Goal: Contribute content

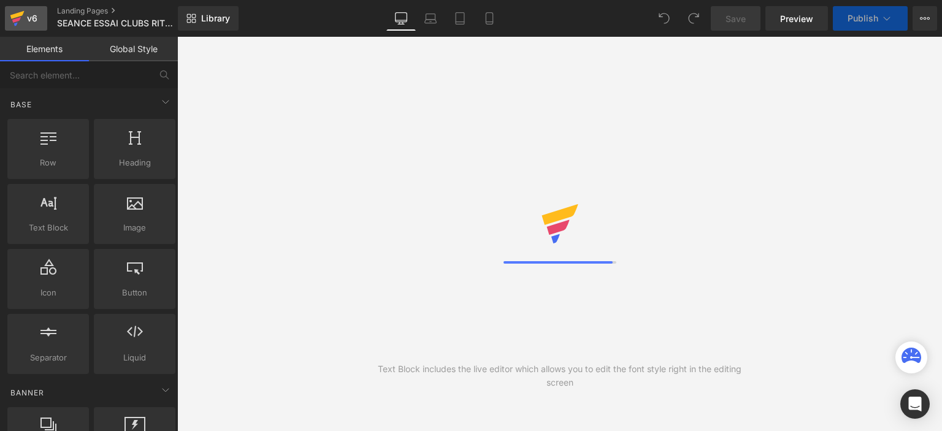
click at [29, 19] on div "v6" at bounding box center [32, 18] width 15 height 16
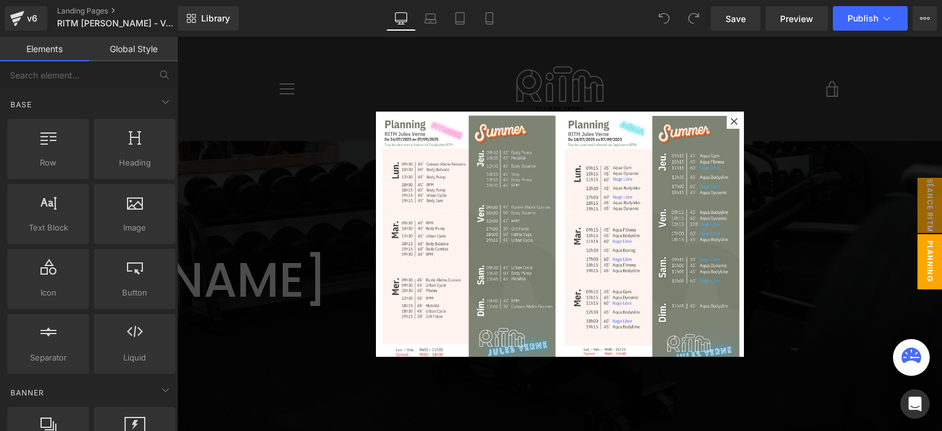
click at [569, 199] on img at bounding box center [560, 241] width 368 height 258
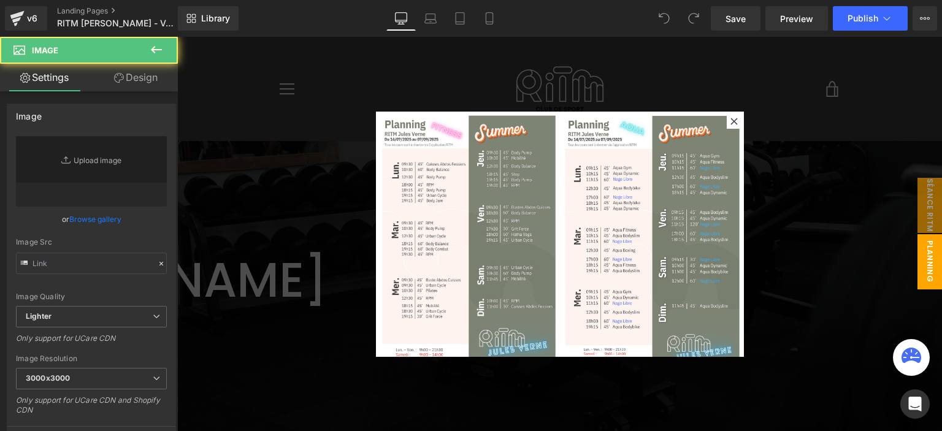
type input "https://ucarecdn.com/ad6f1af2-8572-4215-b5ae-2e71187b98b2/-/format/auto/-/previ…"
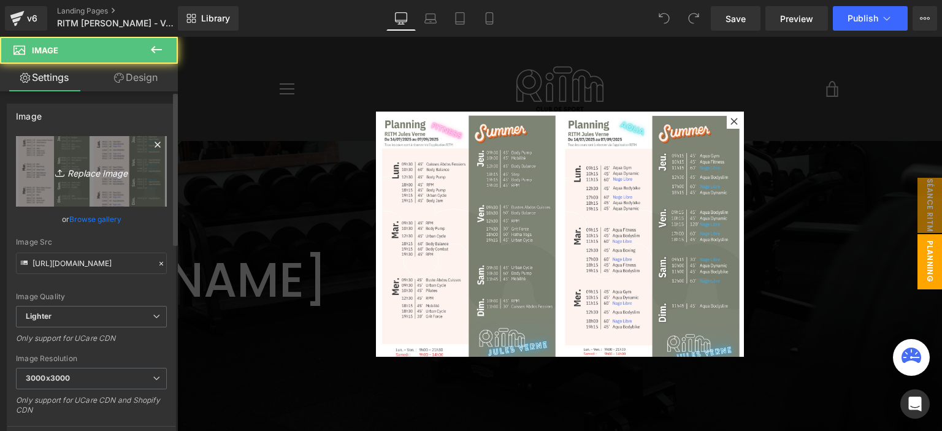
click at [106, 164] on icon "Replace Image" at bounding box center [91, 171] width 98 height 15
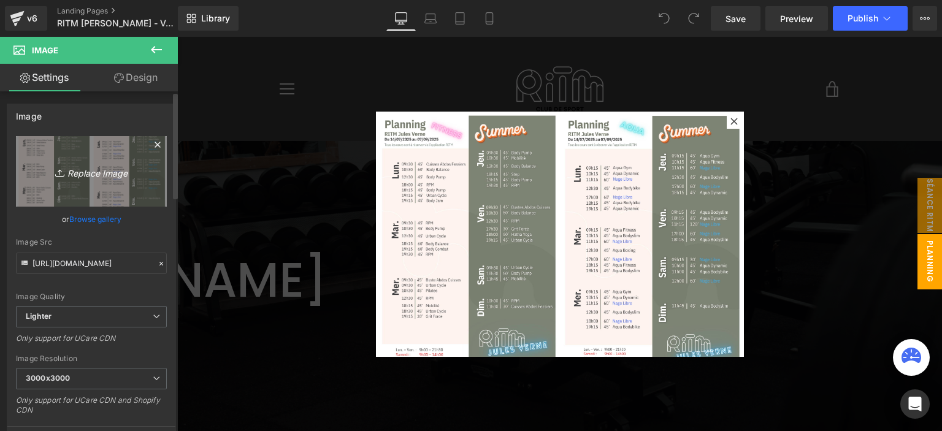
type input "C:\fakepath\GRAND FORMAT PLANNINGS PROVINCE rentrée (17).png"
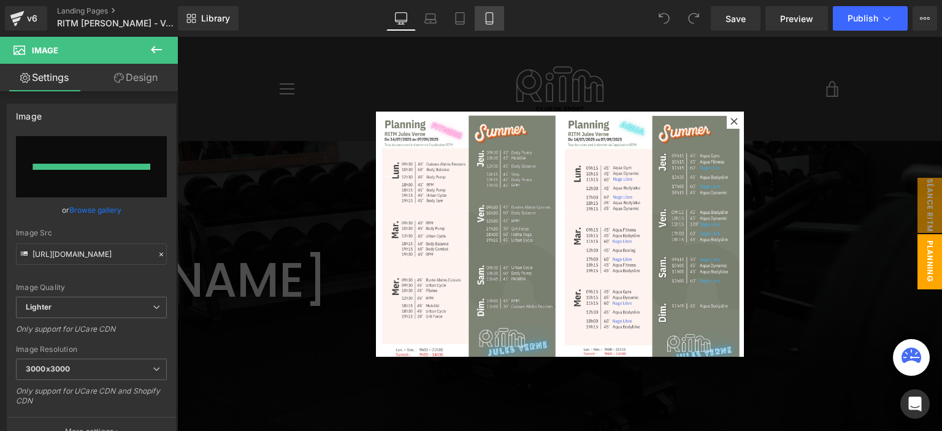
type input "https://ucarecdn.com/c205fd19-5b5f-4e54-8792-ae35b7e29a39/-/format/auto/-/previ…"
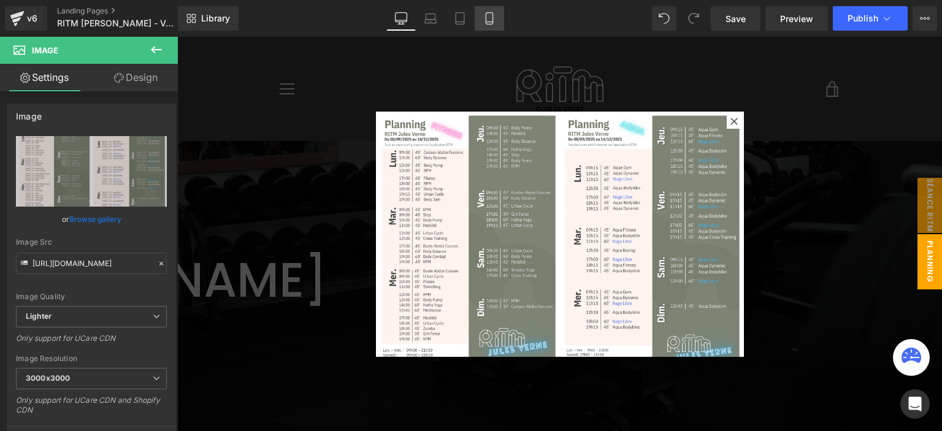
click at [486, 18] on icon at bounding box center [490, 18] width 12 height 12
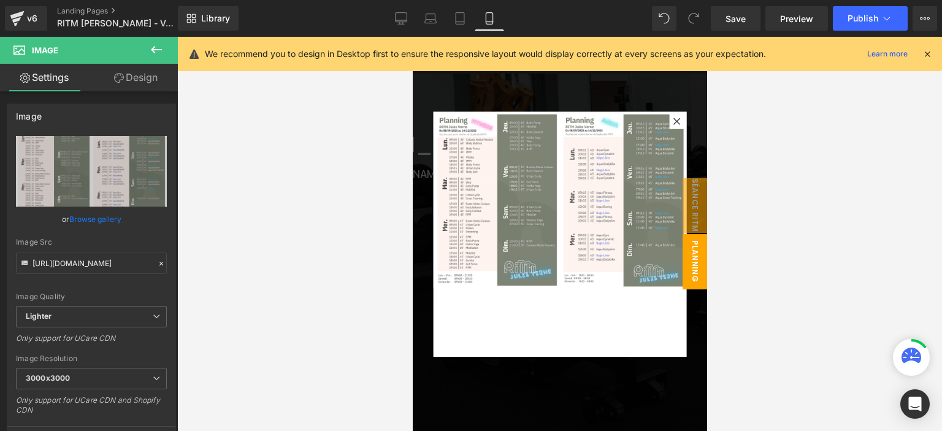
click at [533, 161] on img at bounding box center [559, 200] width 253 height 177
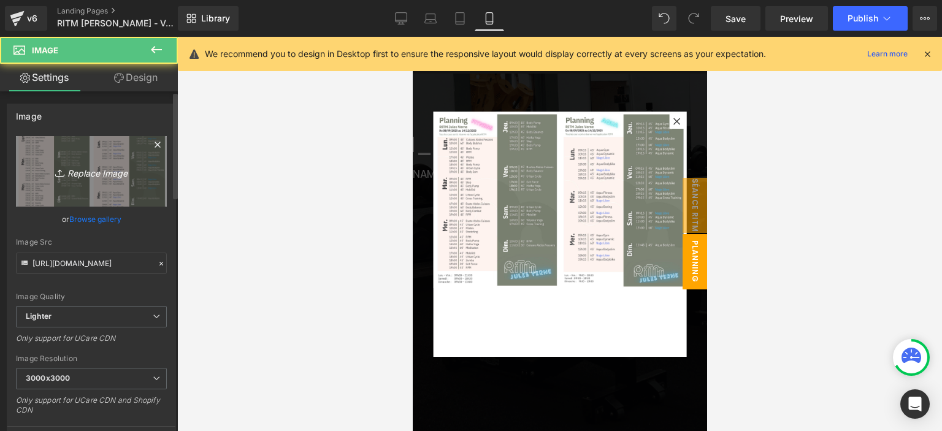
click at [116, 166] on icon "Replace Image" at bounding box center [91, 171] width 98 height 15
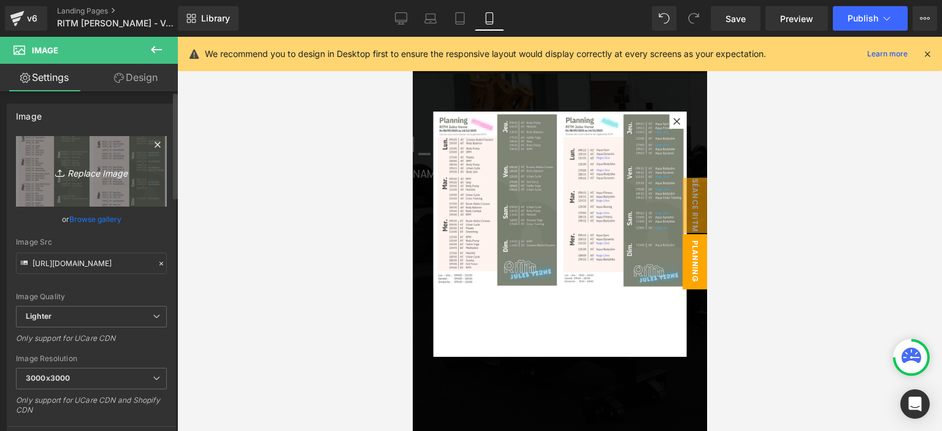
type input "C:\fakepath\GRAND FORMAT PLANNINGS PROVINCE rentrée (17).png"
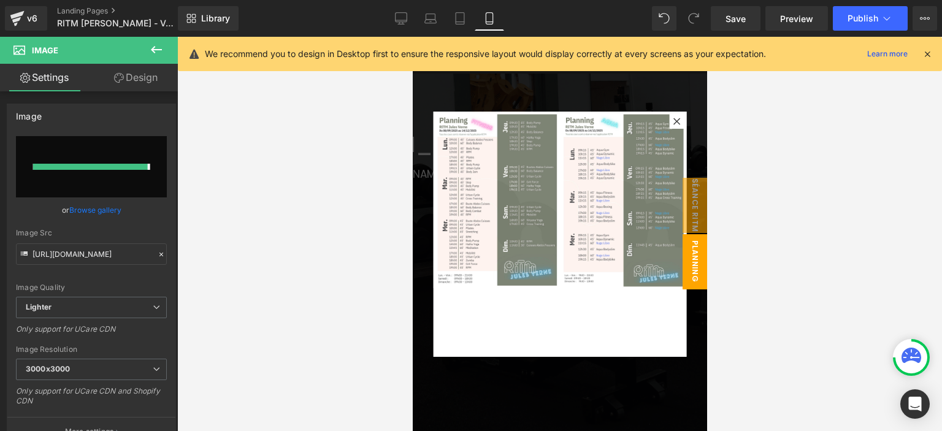
type input "https://ucarecdn.com/2acbb96c-18b2-4924-b31d-b4606c1549e6/-/format/auto/-/previ…"
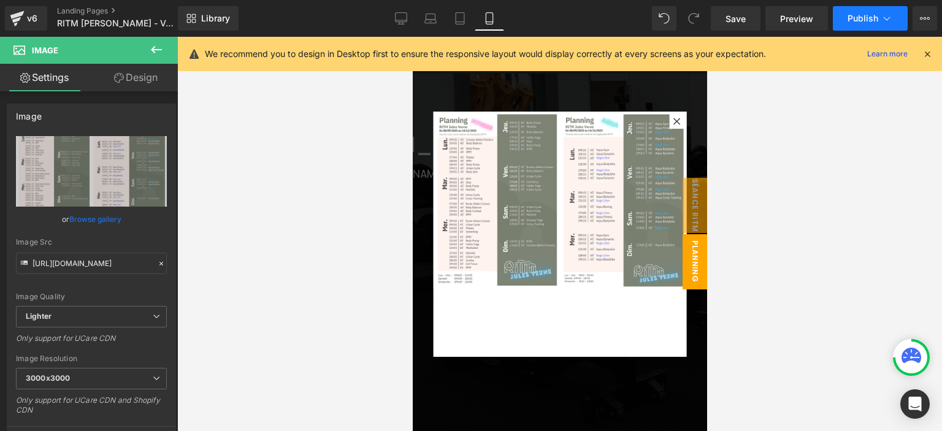
click at [869, 14] on span "Publish" at bounding box center [863, 18] width 31 height 10
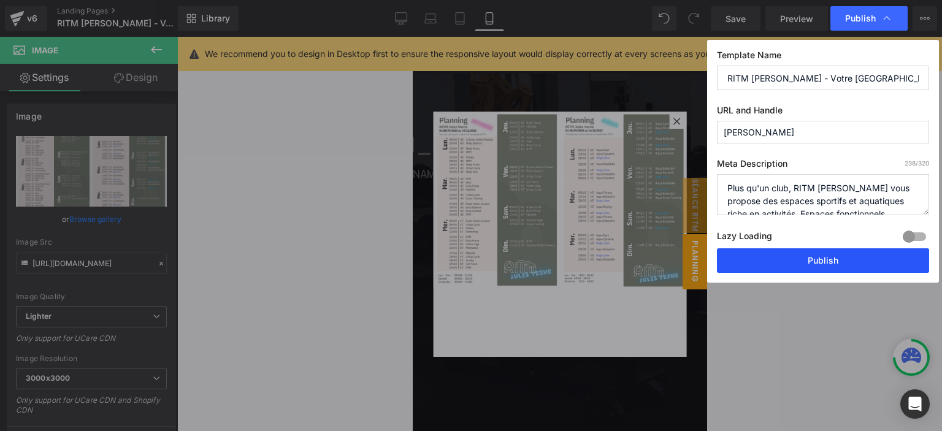
click at [825, 255] on button "Publish" at bounding box center [823, 261] width 212 height 25
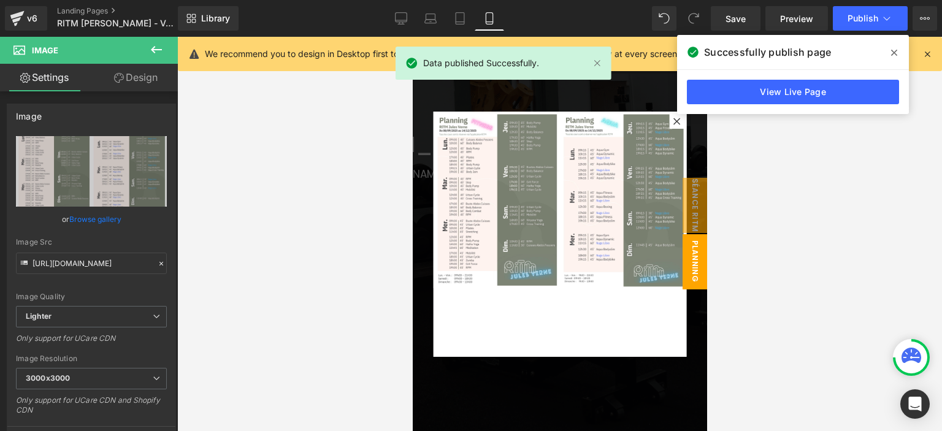
click at [4, 18] on div "v6 Landing Pages RITM Jules Verne - Votre Salle de Sport à Nantes" at bounding box center [89, 18] width 178 height 37
click at [10, 18] on icon at bounding box center [17, 18] width 15 height 31
